Goal: Transaction & Acquisition: Book appointment/travel/reservation

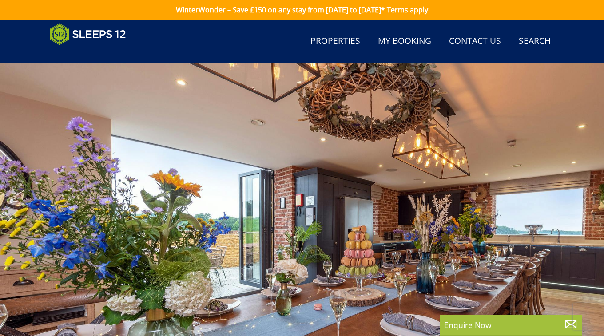
scroll to position [111, 0]
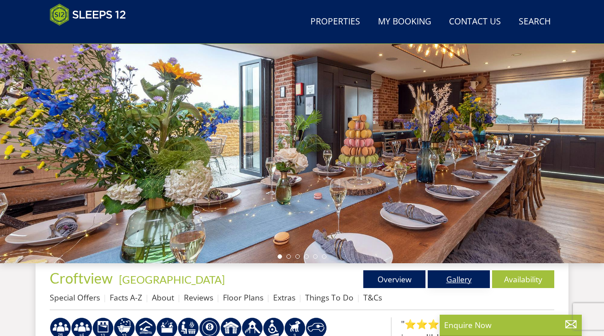
click at [478, 282] on link "Gallery" at bounding box center [458, 279] width 62 height 18
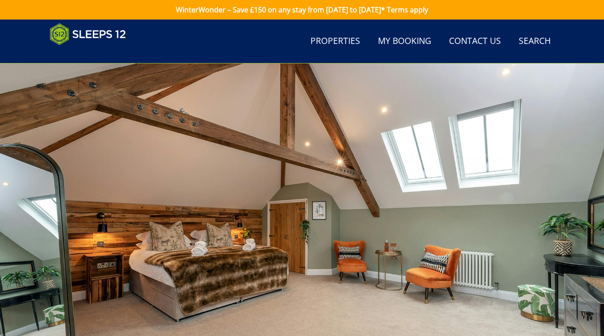
scroll to position [143, 0]
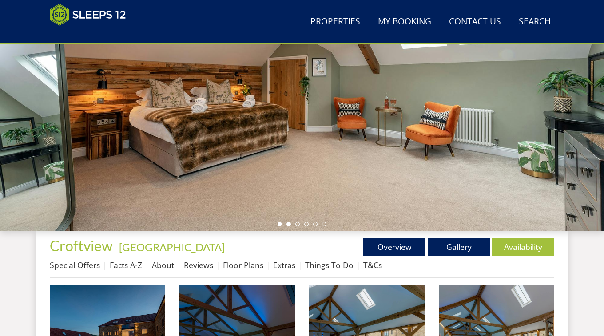
click at [286, 224] on li at bounding box center [288, 224] width 4 height 4
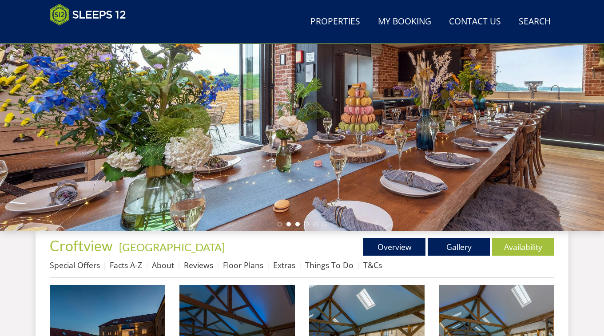
click at [297, 223] on li at bounding box center [297, 224] width 4 height 4
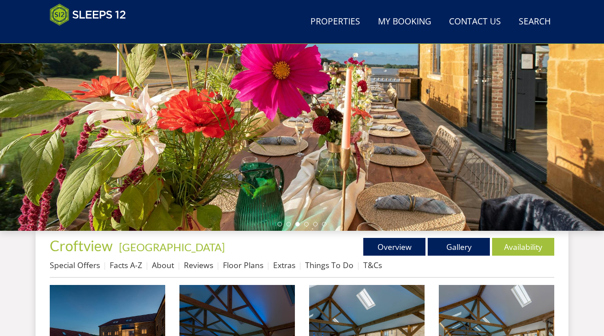
click at [308, 224] on ul at bounding box center [301, 224] width 49 height 4
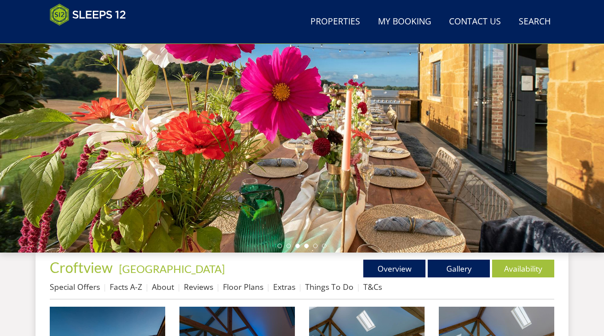
click at [308, 246] on li at bounding box center [306, 246] width 4 height 4
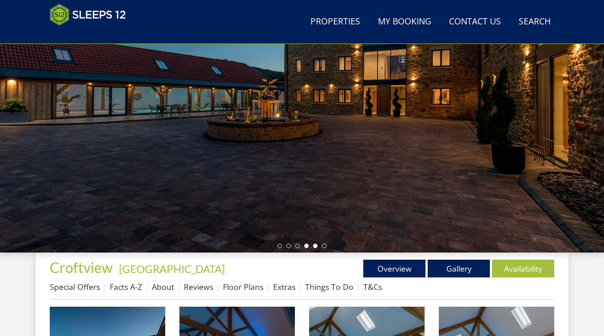
click at [313, 246] on li at bounding box center [315, 246] width 4 height 4
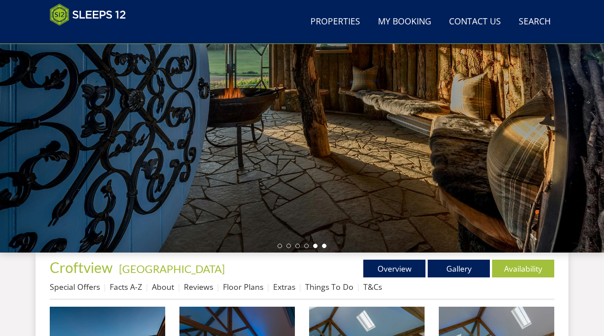
click at [325, 248] on li at bounding box center [324, 246] width 4 height 4
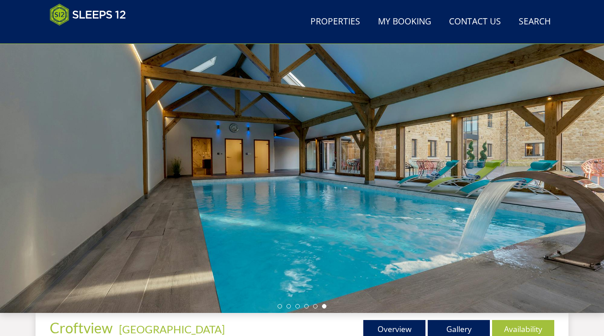
scroll to position [79, 0]
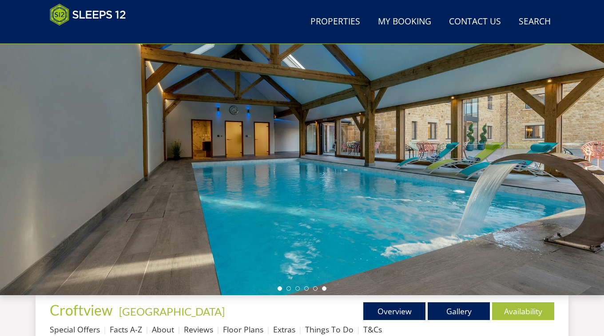
click at [278, 287] on li at bounding box center [279, 288] width 4 height 4
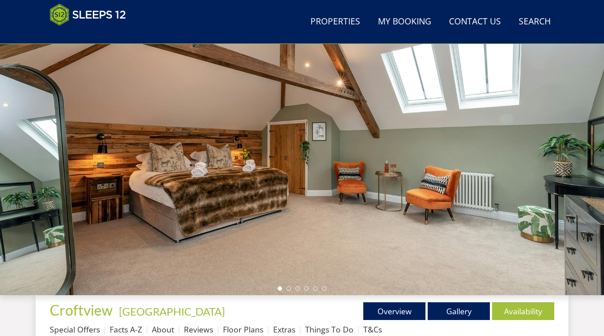
scroll to position [194, 0]
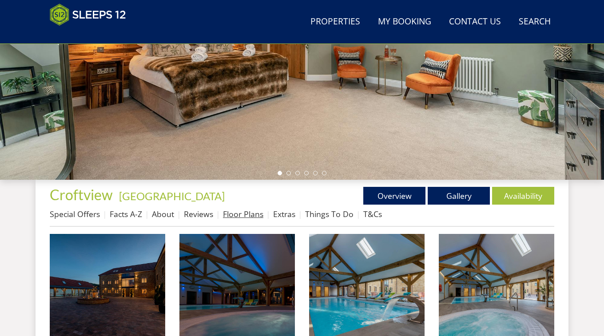
click at [259, 215] on link "Floor Plans" at bounding box center [243, 214] width 40 height 11
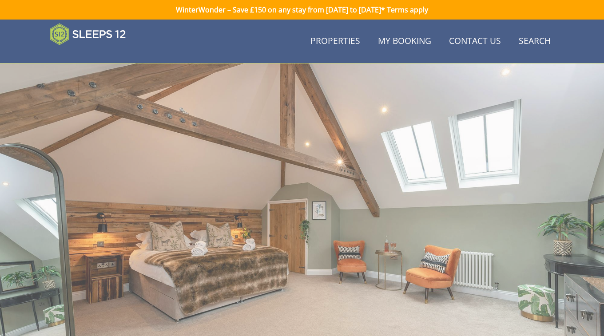
scroll to position [194, 0]
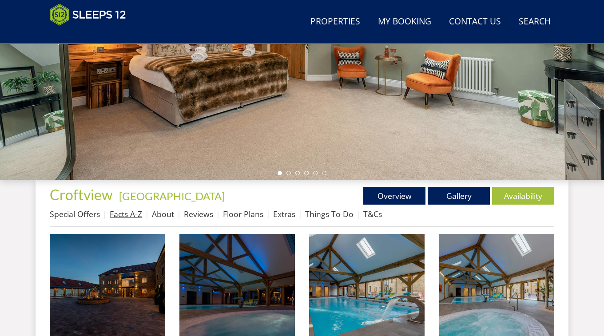
click at [125, 216] on link "Facts A-Z" at bounding box center [126, 214] width 32 height 11
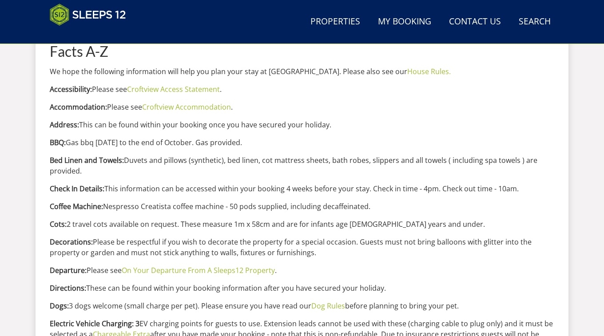
scroll to position [221, 0]
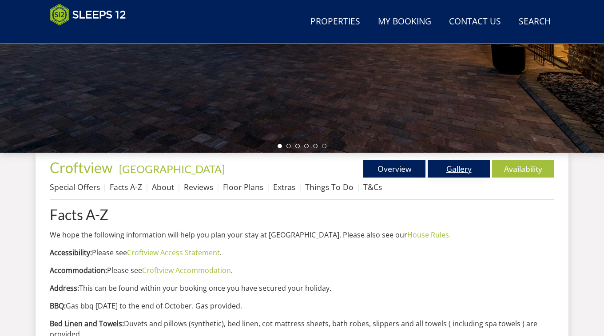
click at [447, 166] on link "Gallery" at bounding box center [458, 169] width 62 height 18
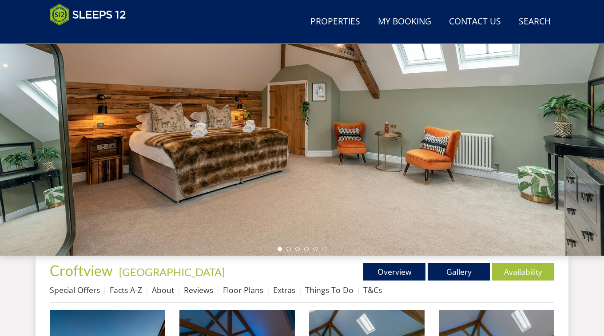
scroll to position [101, 0]
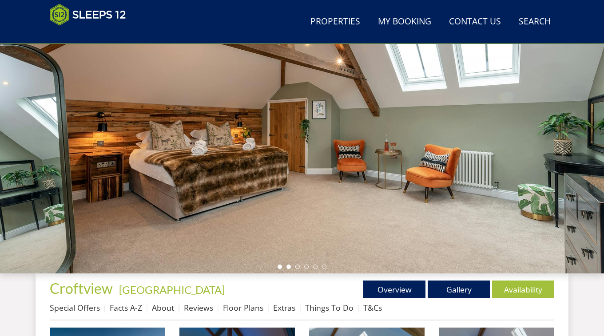
click at [290, 268] on li at bounding box center [288, 267] width 4 height 4
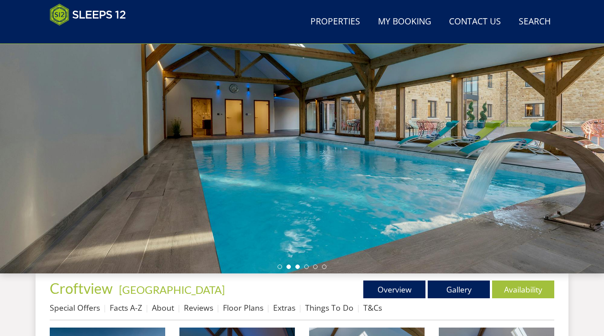
click at [297, 267] on li at bounding box center [297, 267] width 4 height 4
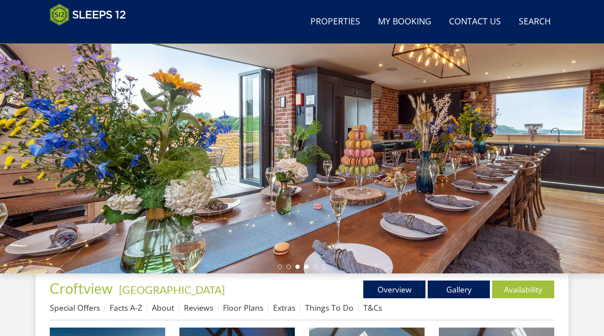
click at [307, 266] on li at bounding box center [306, 267] width 4 height 4
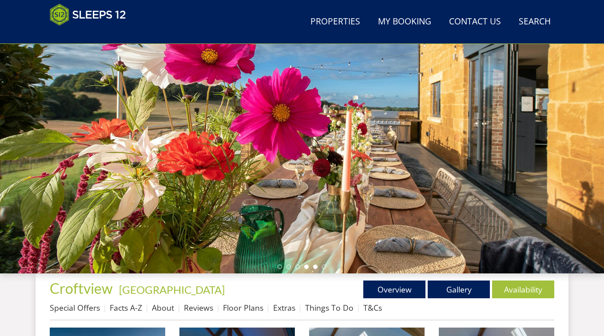
click at [315, 266] on li at bounding box center [315, 267] width 4 height 4
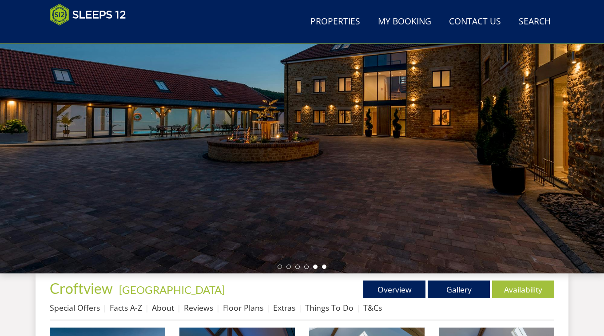
click at [324, 267] on li at bounding box center [324, 267] width 4 height 4
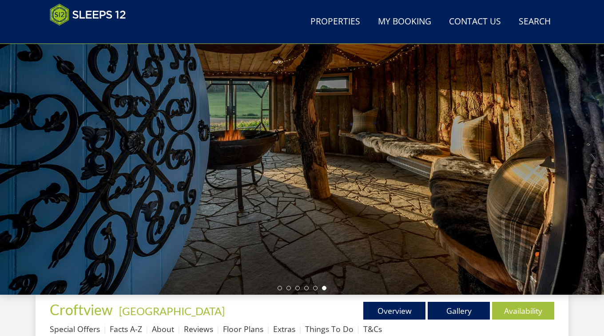
scroll to position [103, 0]
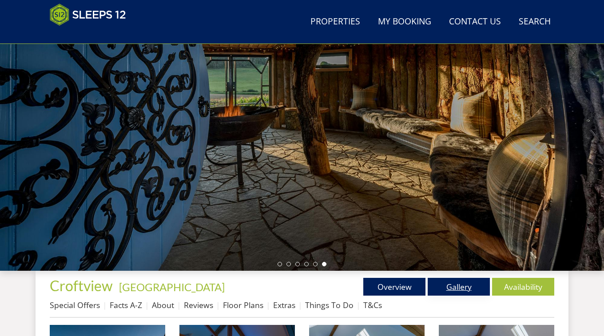
click at [458, 283] on link "Gallery" at bounding box center [458, 287] width 62 height 18
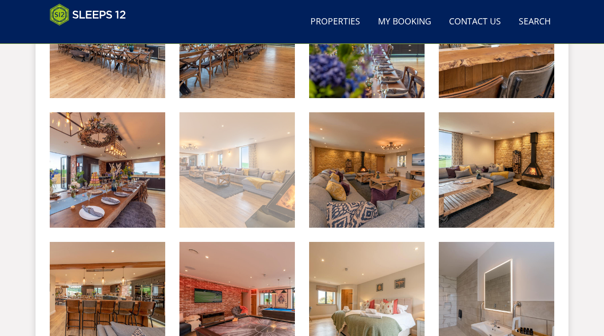
scroll to position [337, 0]
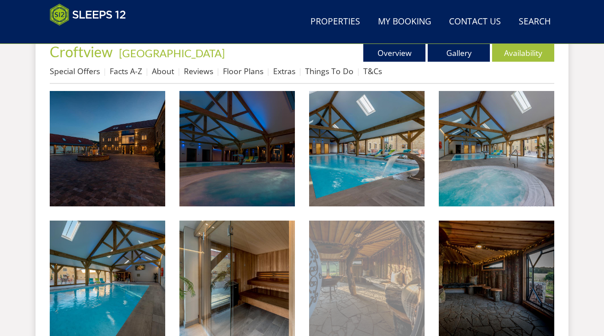
click at [377, 270] on img at bounding box center [366, 278] width 115 height 115
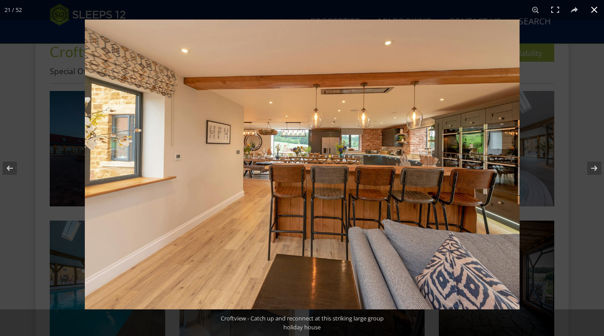
click at [590, 11] on button at bounding box center [594, 10] width 20 height 20
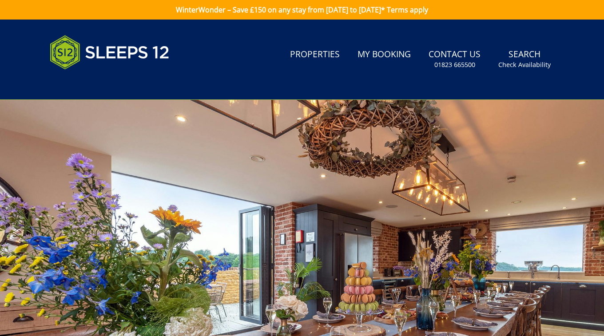
scroll to position [134, 0]
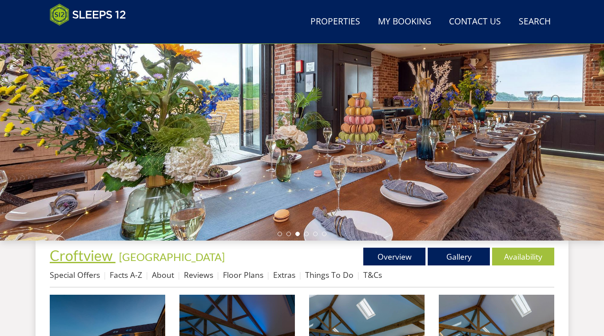
click at [85, 254] on span "Croftview" at bounding box center [81, 255] width 63 height 17
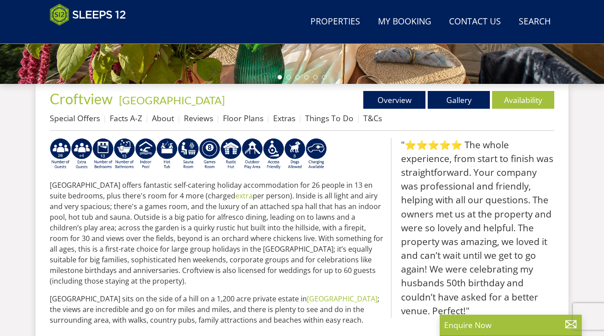
scroll to position [583, 0]
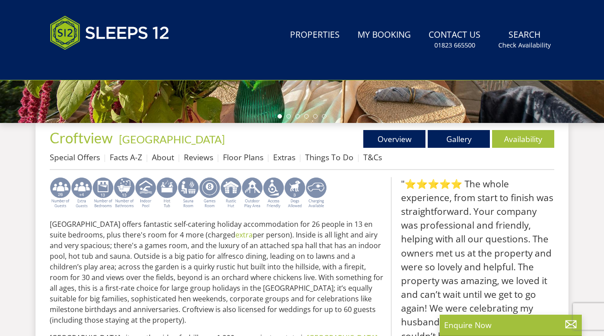
scroll to position [288, 0]
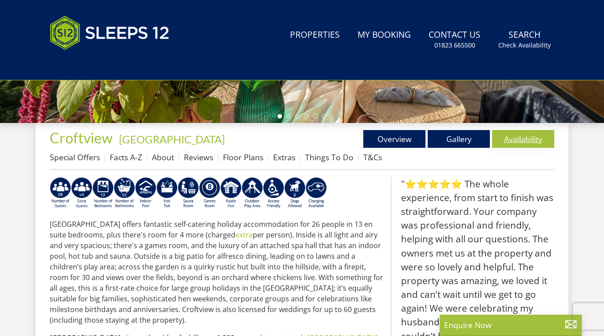
click at [521, 144] on link "Availability" at bounding box center [523, 139] width 62 height 18
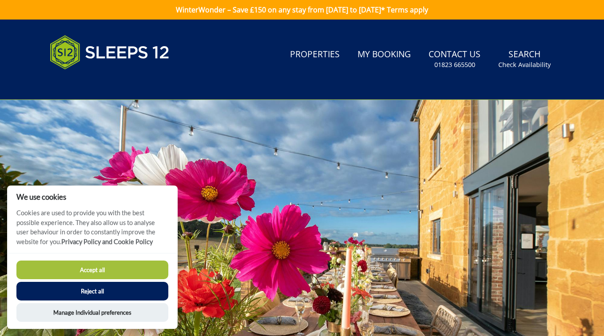
scroll to position [2, 0]
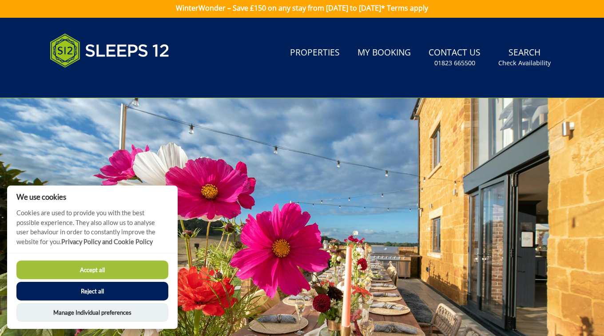
click at [105, 274] on button "Accept all" at bounding box center [92, 270] width 152 height 19
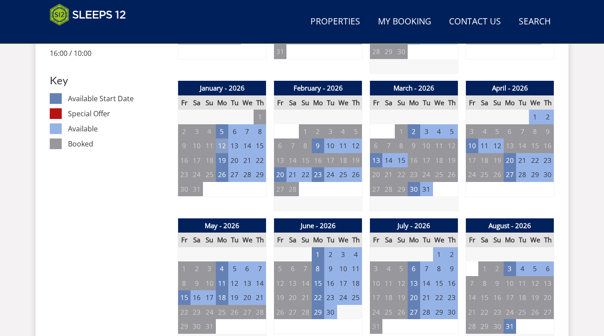
click at [225, 146] on td "12" at bounding box center [222, 145] width 12 height 15
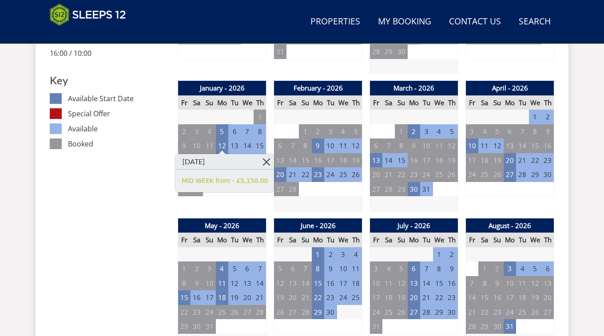
click at [262, 160] on link at bounding box center [266, 162] width 16 height 16
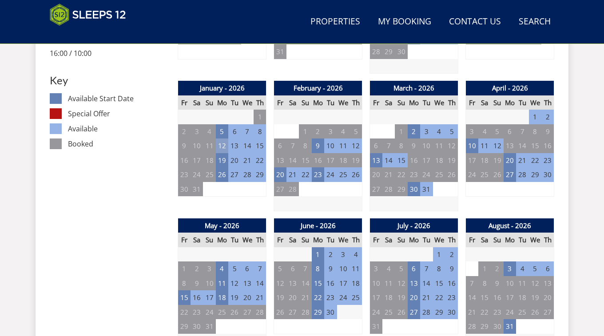
click at [223, 145] on td "12" at bounding box center [222, 145] width 12 height 15
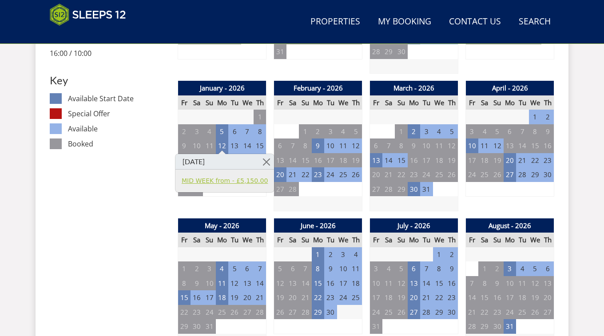
click at [214, 178] on link "MID WEEK from - £5,150.00" at bounding box center [225, 180] width 86 height 9
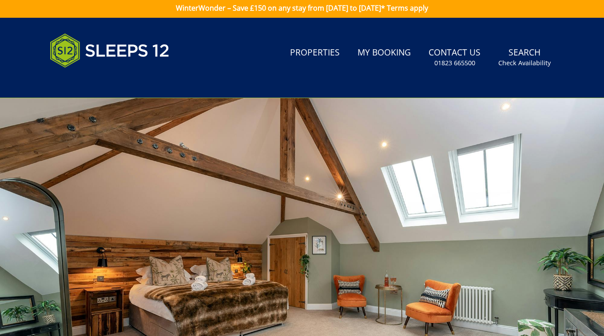
scroll to position [269, 0]
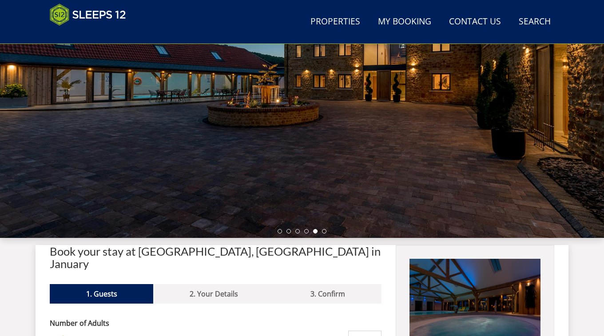
scroll to position [39, 0]
